Goal: Information Seeking & Learning: Find specific fact

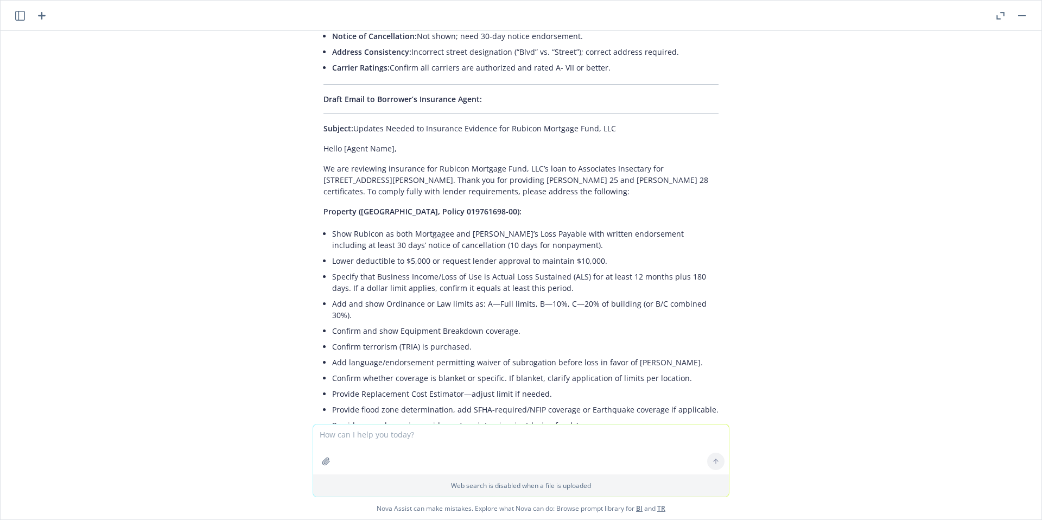
scroll to position [599, 0]
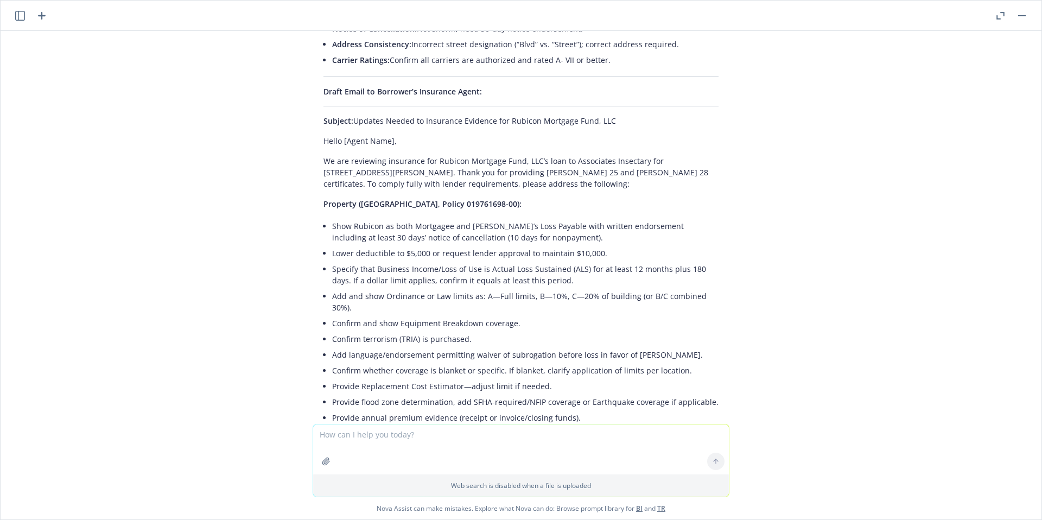
drag, startPoint x: 318, startPoint y: 129, endPoint x: 542, endPoint y: 185, distance: 230.9
click at [550, 187] on div "Review Summary & Recommendations: I've reviewed the lender insurance requiremen…" at bounding box center [521, 155] width 417 height 1209
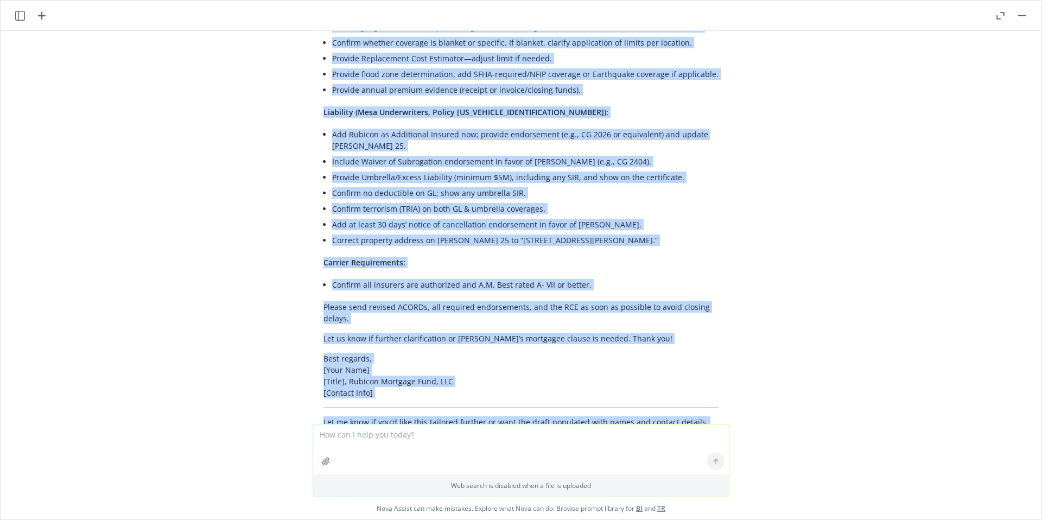
scroll to position [958, 0]
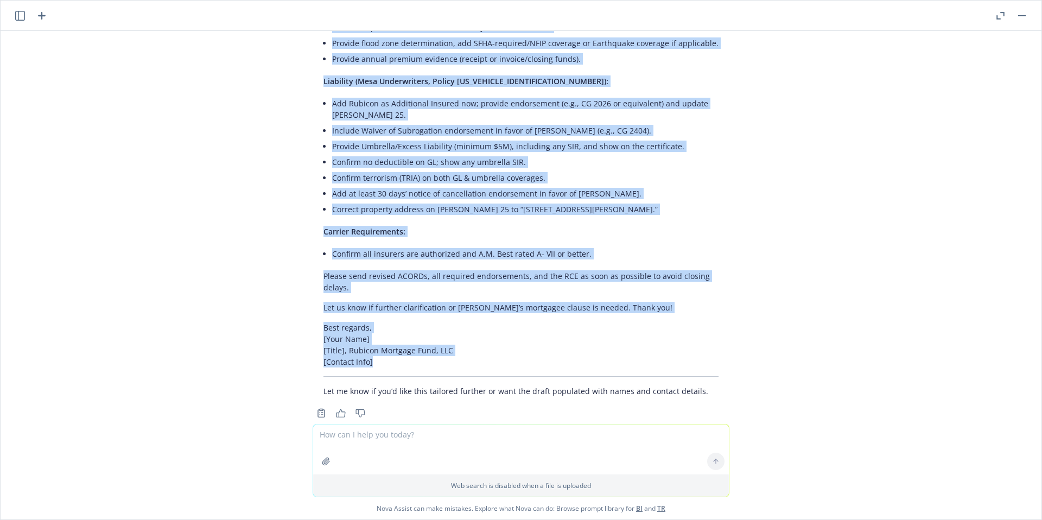
drag, startPoint x: 315, startPoint y: 130, endPoint x: 652, endPoint y: 344, distance: 398.5
copy div "Lorem [Ipsum Dolo], Si ame consectet adipiscin eli Seddoei Temporin Utla, ETD’m…"
